Goal: Transaction & Acquisition: Obtain resource

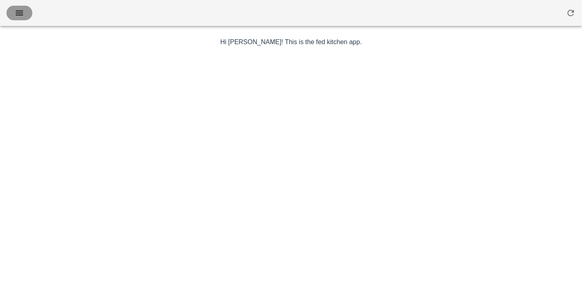
click at [21, 11] on icon "button" at bounding box center [20, 13] width 10 height 10
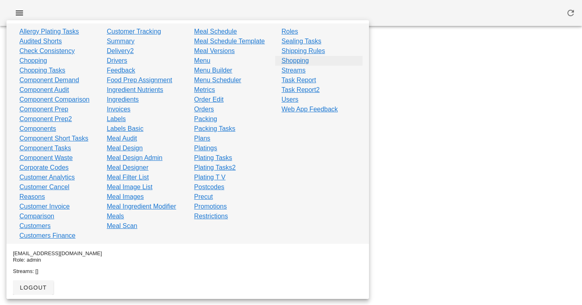
click at [303, 59] on link "Shopping" at bounding box center [296, 61] width 28 height 10
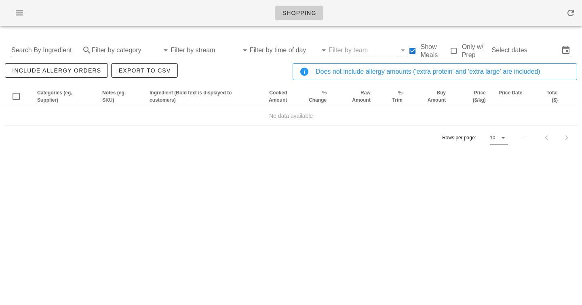
click at [535, 42] on div "Search By Ingredient Filter by category Filter by stream Filter by time of day …" at bounding box center [291, 50] width 573 height 26
click at [529, 53] on input "Select dates" at bounding box center [526, 50] width 68 height 13
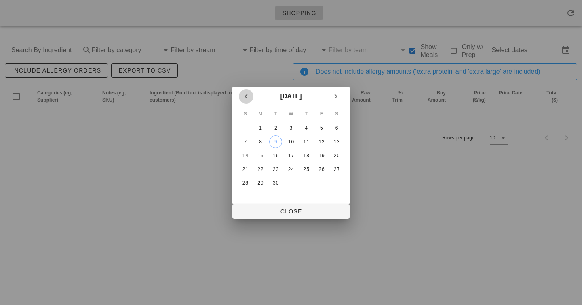
click at [245, 95] on icon "Previous month" at bounding box center [246, 96] width 10 height 10
click at [325, 129] on div "1" at bounding box center [321, 128] width 13 height 6
click at [309, 182] on div "28" at bounding box center [306, 183] width 13 height 6
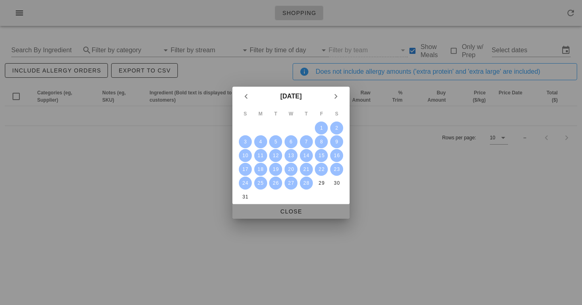
click at [294, 208] on span "Close" at bounding box center [291, 211] width 104 height 6
type input "[DATE] - [DATE]"
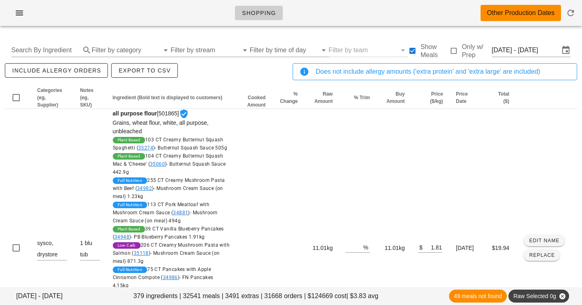
click at [374, 15] on div "Shopping Other Production Dates" at bounding box center [291, 13] width 582 height 26
click at [195, 14] on div "Shopping Other Production Dates" at bounding box center [291, 13] width 582 height 26
click at [243, 295] on footer "[DATE] - [DATE] 379 ingredients | 32541 meals | 3491 extras | 31668 orders | $1…" at bounding box center [291, 296] width 582 height 18
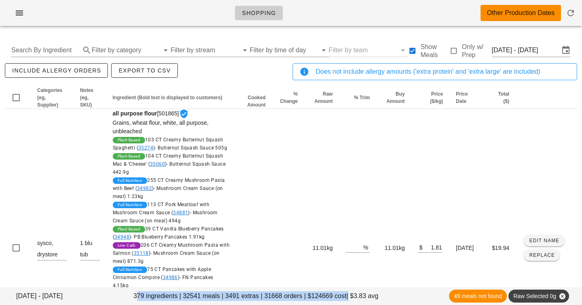
click at [243, 295] on footer "[DATE] - [DATE] 379 ingredients | 32541 meals | 3491 extras | 31668 orders | $1…" at bounding box center [291, 296] width 582 height 18
click at [252, 295] on footer "[DATE] - [DATE] 379 ingredients | 32541 meals | 3491 extras | 31668 orders | $1…" at bounding box center [291, 296] width 582 height 18
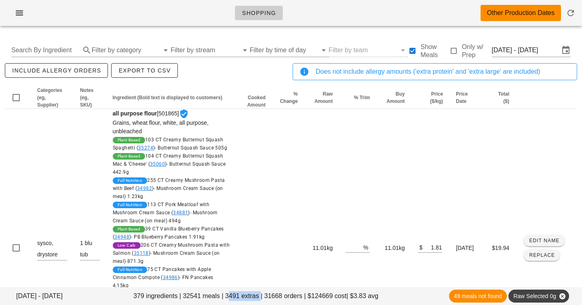
click at [248, 295] on footer "[DATE] - [DATE] 379 ingredients | 32541 meals | 3491 extras | 31668 orders | $1…" at bounding box center [291, 296] width 582 height 18
click at [42, 48] on input "Search By Ingredient" at bounding box center [45, 50] width 68 height 13
click at [389, 103] on span "Buy Amount" at bounding box center [396, 97] width 18 height 13
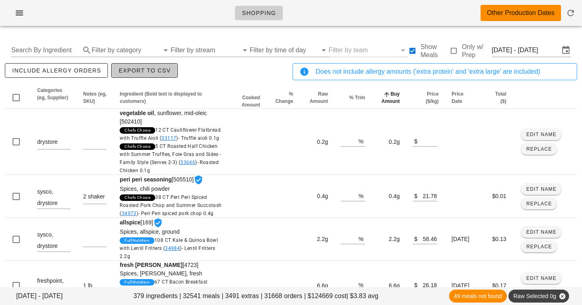
click at [148, 71] on span "Export to CSV" at bounding box center [144, 70] width 53 height 6
click at [248, 79] on div "include allergy orders Export to CSV" at bounding box center [147, 74] width 288 height 27
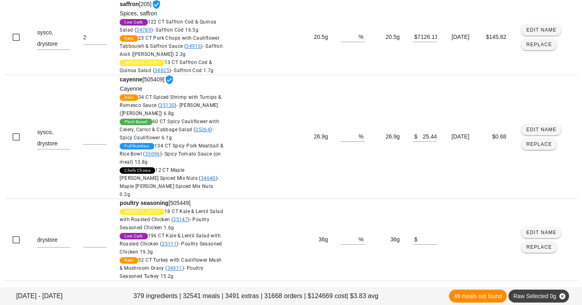
scroll to position [479, 0]
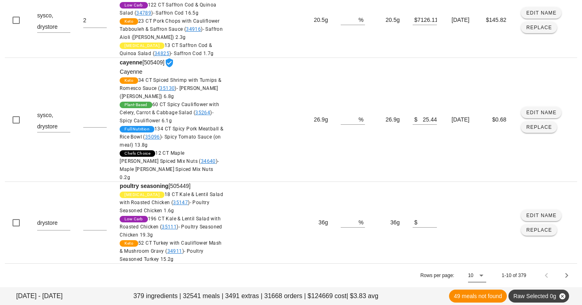
click at [475, 274] on div at bounding box center [480, 275] width 11 height 10
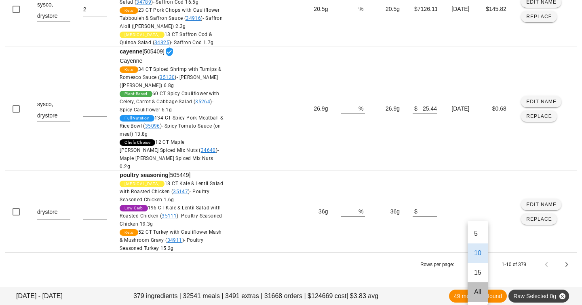
click at [481, 288] on div "All" at bounding box center [477, 292] width 7 height 8
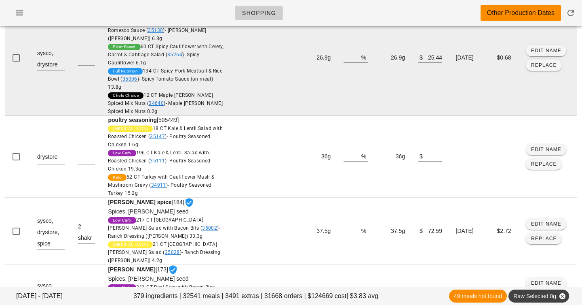
scroll to position [0, 0]
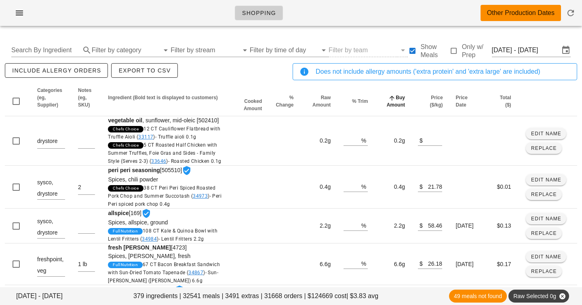
click at [390, 104] on span "Buy Amount" at bounding box center [396, 101] width 18 height 13
click at [389, 97] on icon "Buy Amount: Sorted ascending. Activate to sort descending." at bounding box center [392, 98] width 7 height 6
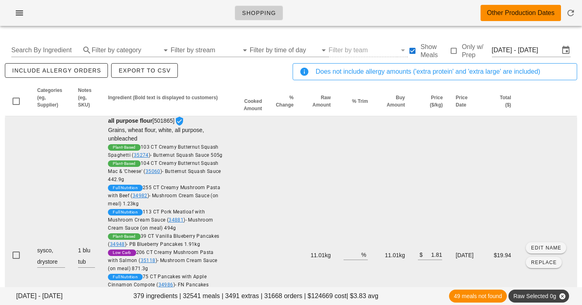
click at [374, 172] on td "11.01kg" at bounding box center [392, 255] width 37 height 278
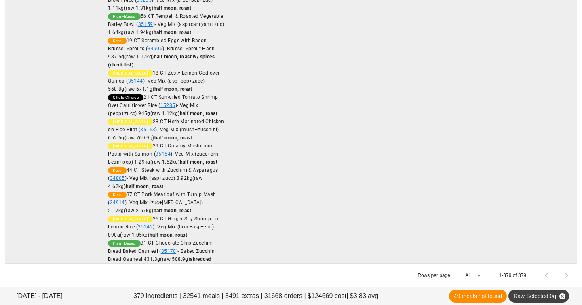
scroll to position [163460, 0]
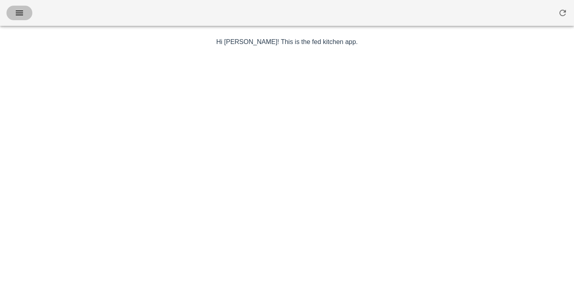
click at [23, 17] on icon "button" at bounding box center [20, 13] width 10 height 10
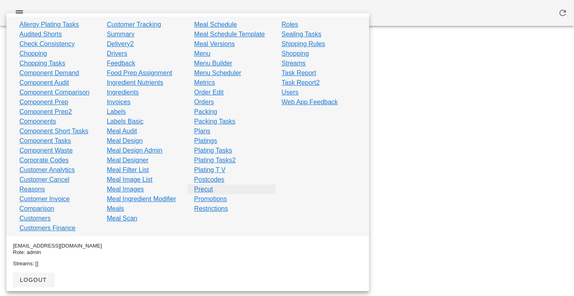
scroll to position [80, 0]
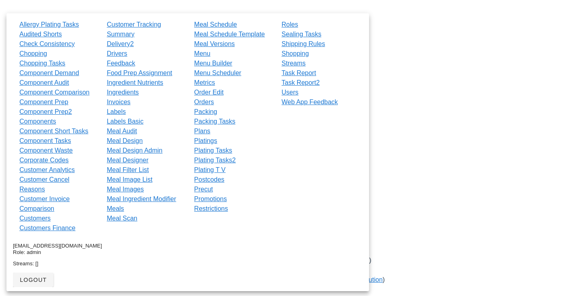
click at [154, 4] on div at bounding box center [288, 114] width 470 height 283
